Goal: Information Seeking & Learning: Learn about a topic

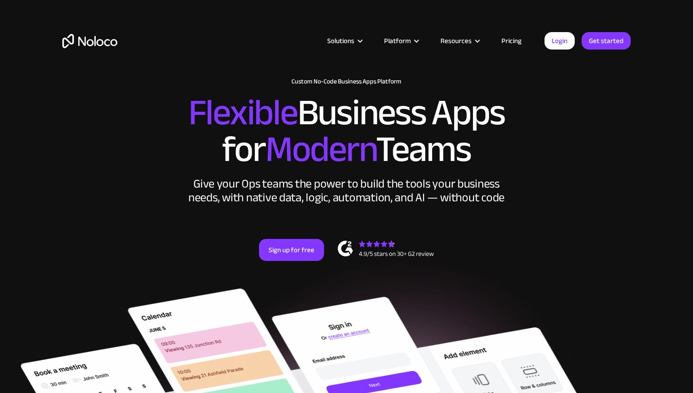
click at [518, 46] on link "Pricing" at bounding box center [511, 41] width 43 height 12
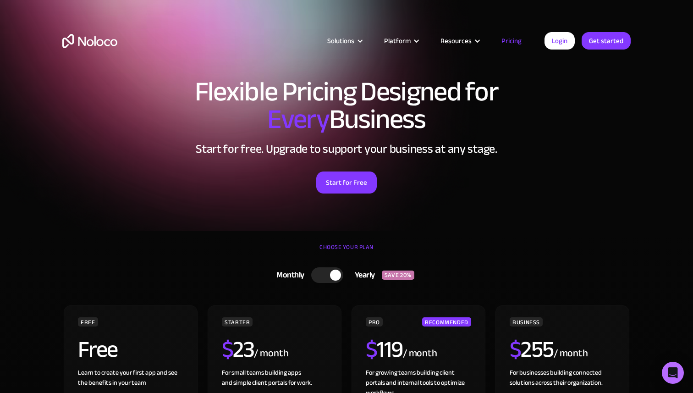
click at [518, 44] on link "Pricing" at bounding box center [511, 41] width 43 height 12
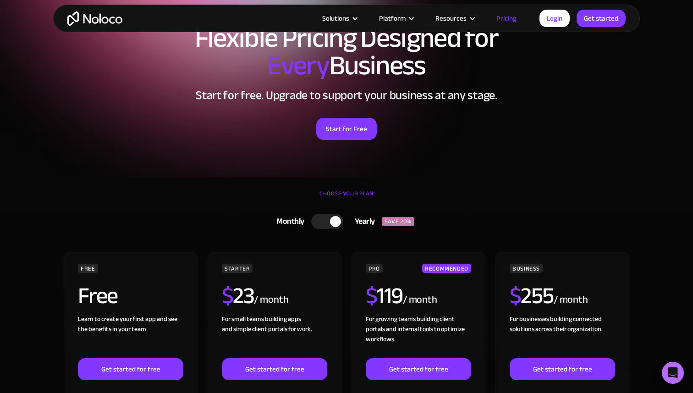
scroll to position [180, 0]
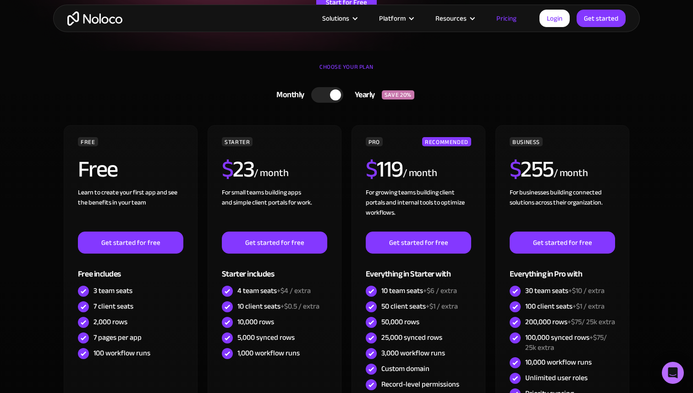
click at [329, 93] on div at bounding box center [327, 95] width 32 height 16
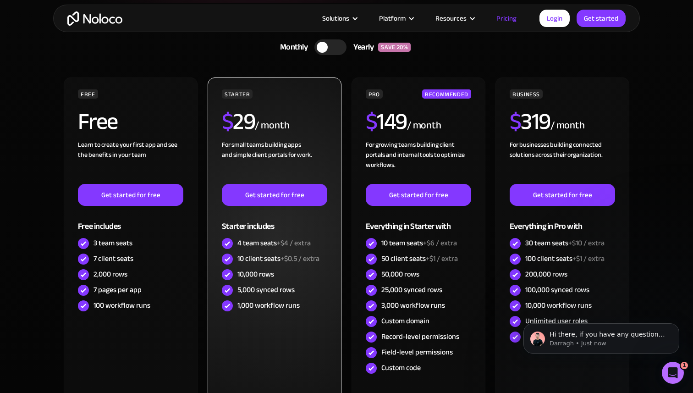
scroll to position [0, 0]
